Goal: Information Seeking & Learning: Learn about a topic

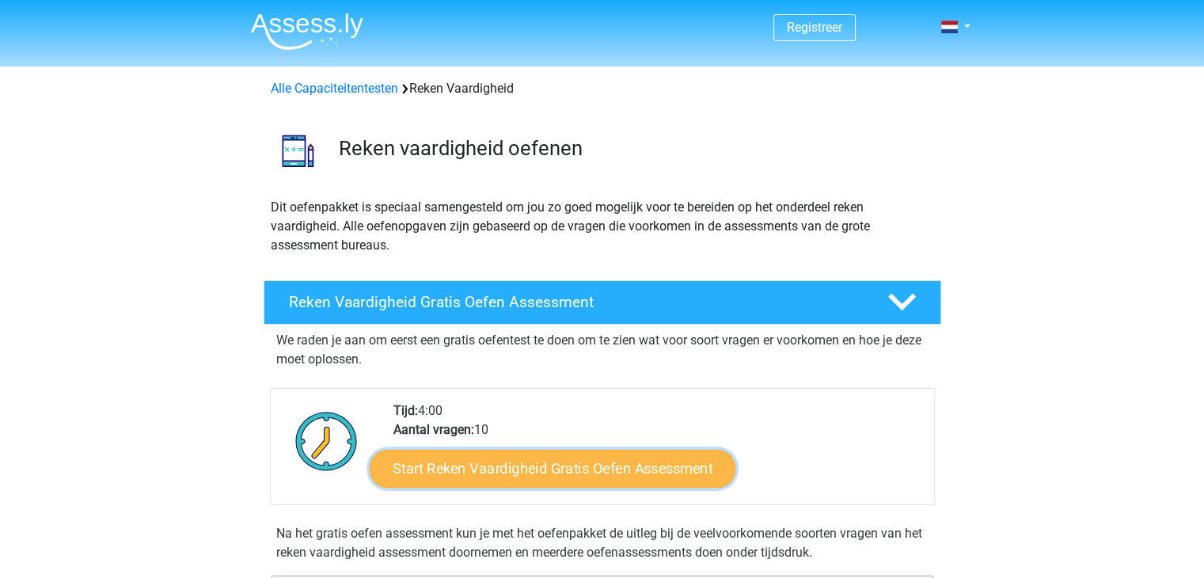
click at [626, 463] on link "Start Reken Vaardigheid Gratis Oefen Assessment" at bounding box center [553, 468] width 366 height 38
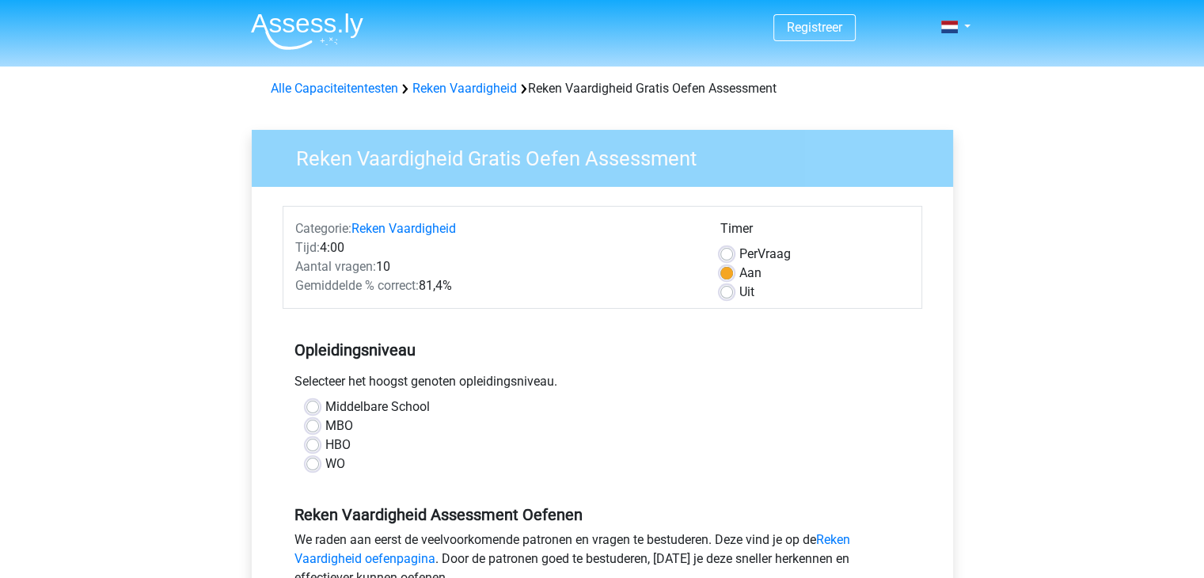
click at [325, 441] on label "HBO" at bounding box center [337, 444] width 25 height 19
click at [310, 441] on input "HBO" at bounding box center [312, 443] width 13 height 16
radio input "true"
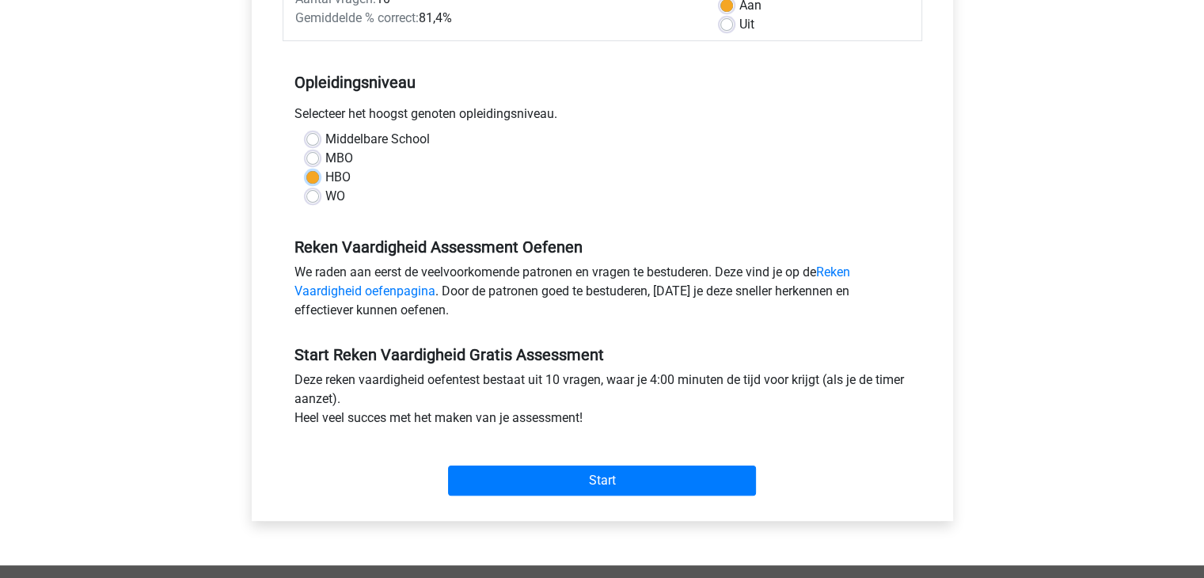
scroll to position [437, 0]
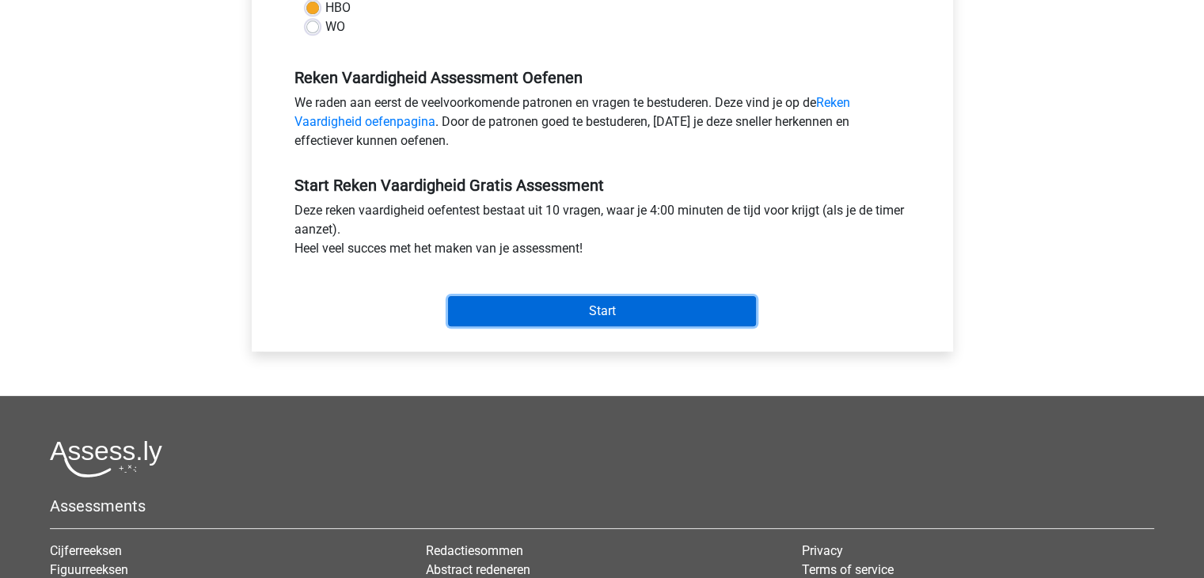
click at [673, 297] on input "Start" at bounding box center [602, 311] width 308 height 30
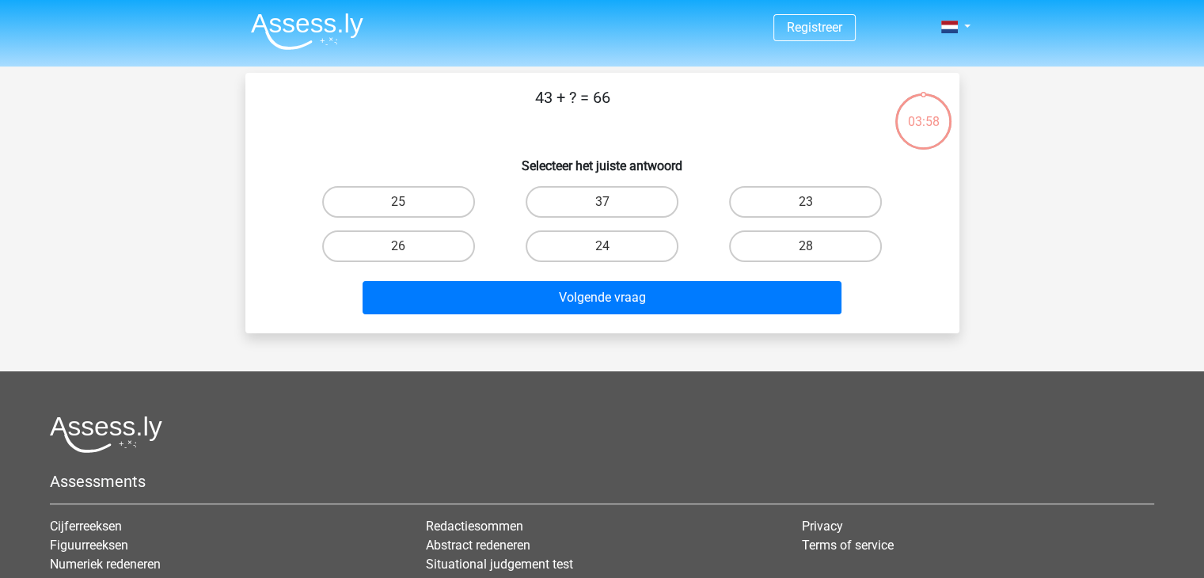
drag, startPoint x: 1190, startPoint y: 158, endPoint x: 1211, endPoint y: 153, distance: 21.3
click at [1203, 153] on html "Registreer Nederlands English" at bounding box center [602, 394] width 1204 height 789
click at [802, 201] on label "23" at bounding box center [805, 202] width 153 height 32
click at [806, 202] on input "23" at bounding box center [811, 207] width 10 height 10
radio input "true"
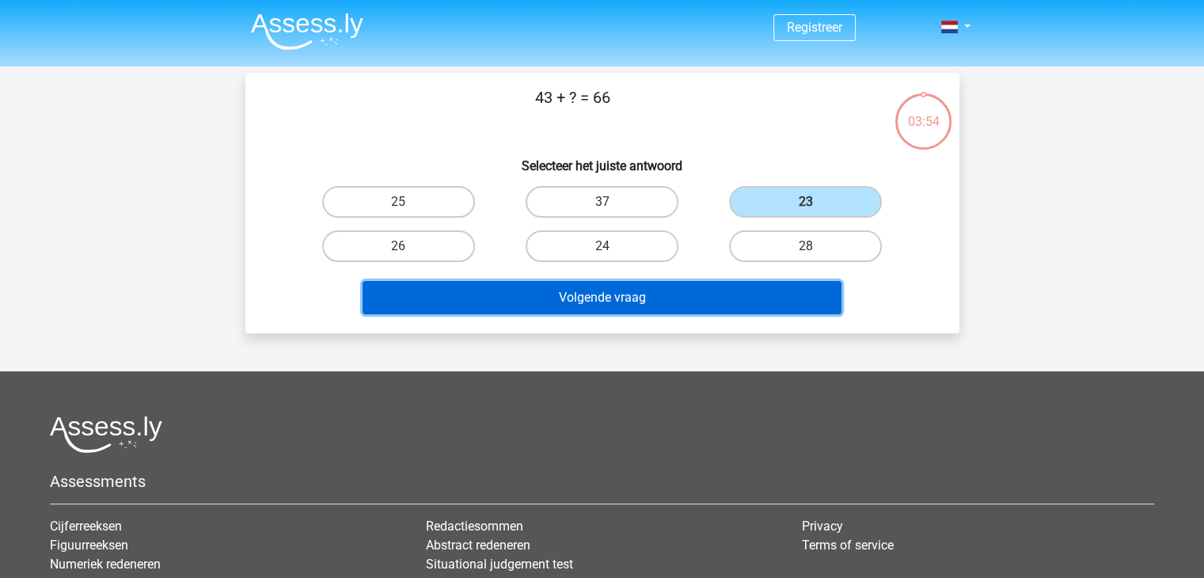
click at [690, 281] on button "Volgende vraag" at bounding box center [602, 297] width 479 height 33
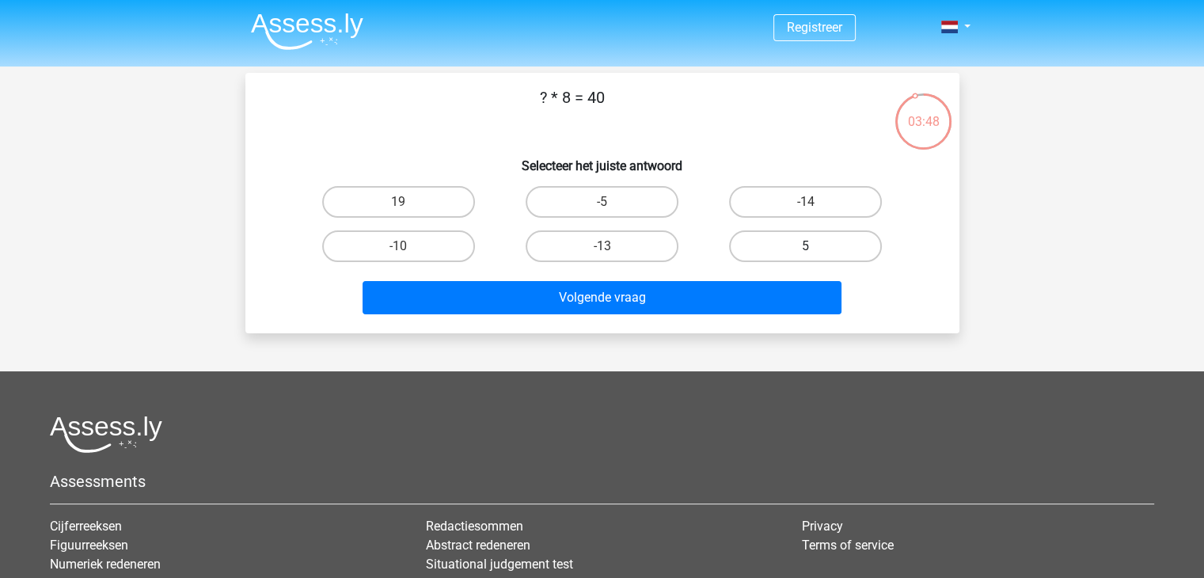
click at [823, 238] on label "5" at bounding box center [805, 246] width 153 height 32
click at [816, 246] on input "5" at bounding box center [811, 251] width 10 height 10
radio input "true"
click at [757, 316] on div "Volgende vraag" at bounding box center [602, 301] width 611 height 40
click at [757, 313] on div "Volgende vraag" at bounding box center [602, 301] width 611 height 40
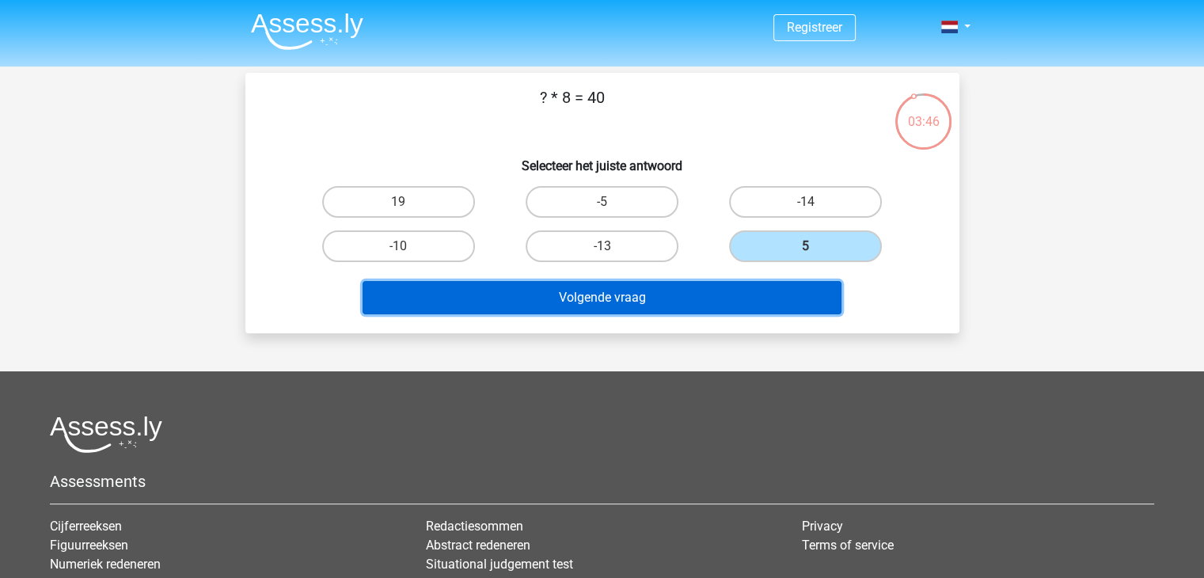
click at [758, 297] on button "Volgende vraag" at bounding box center [602, 297] width 479 height 33
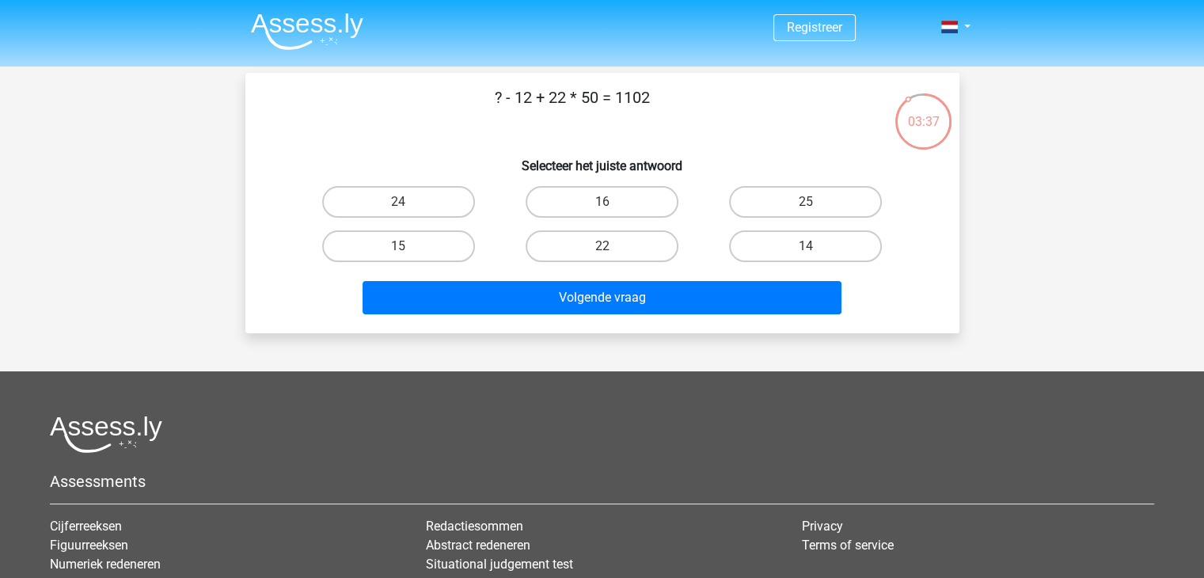
drag, startPoint x: 561, startPoint y: 101, endPoint x: 608, endPoint y: 98, distance: 46.8
click at [608, 98] on p "? - 12 + 22 * 50 = 1102" at bounding box center [573, 110] width 604 height 48
drag, startPoint x: 550, startPoint y: 106, endPoint x: 603, endPoint y: 97, distance: 53.1
click at [603, 97] on p "? - 12 + 22 * 50 = 1102" at bounding box center [573, 110] width 604 height 48
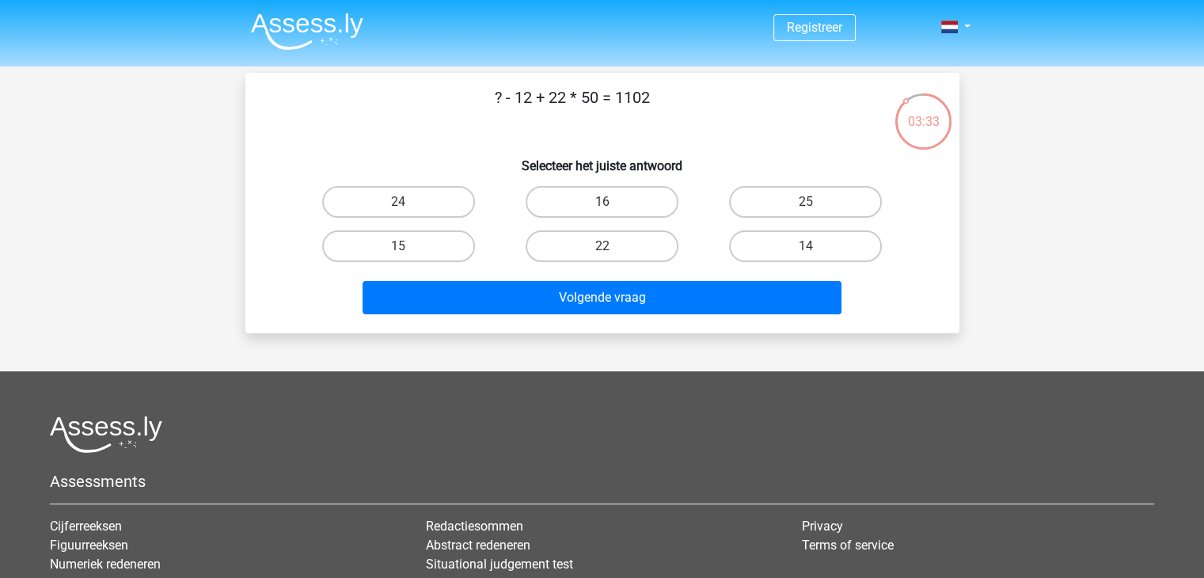
click at [603, 97] on p "? - 12 + 22 * 50 = 1102" at bounding box center [573, 110] width 604 height 48
click at [564, 101] on p "? - 12 + 22 * 50 = 1102" at bounding box center [573, 110] width 604 height 48
click at [629, 97] on p "? - 12 + 22 * 50 = 1102" at bounding box center [573, 110] width 604 height 48
click at [564, 104] on p "? - 12 + 22 * 50 = 1102" at bounding box center [573, 110] width 604 height 48
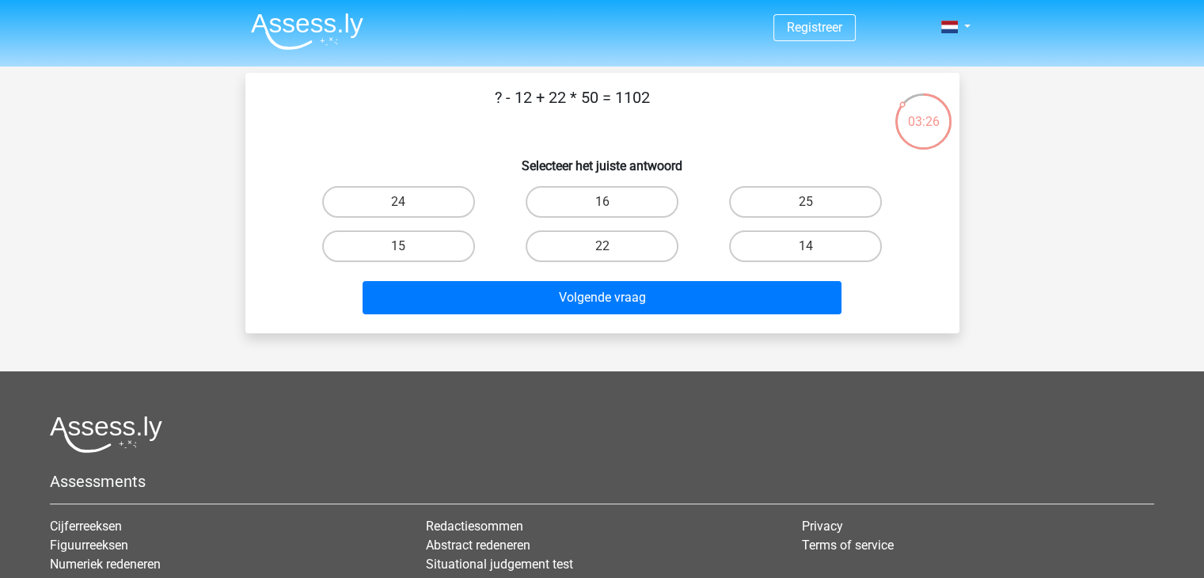
click at [564, 104] on p "? - 12 + 22 * 50 = 1102" at bounding box center [573, 110] width 604 height 48
drag, startPoint x: 564, startPoint y: 104, endPoint x: 602, endPoint y: 110, distance: 37.7
click at [602, 110] on p "? - 12 + 22 * 50 = 1102" at bounding box center [573, 110] width 604 height 48
